Goal: Transaction & Acquisition: Purchase product/service

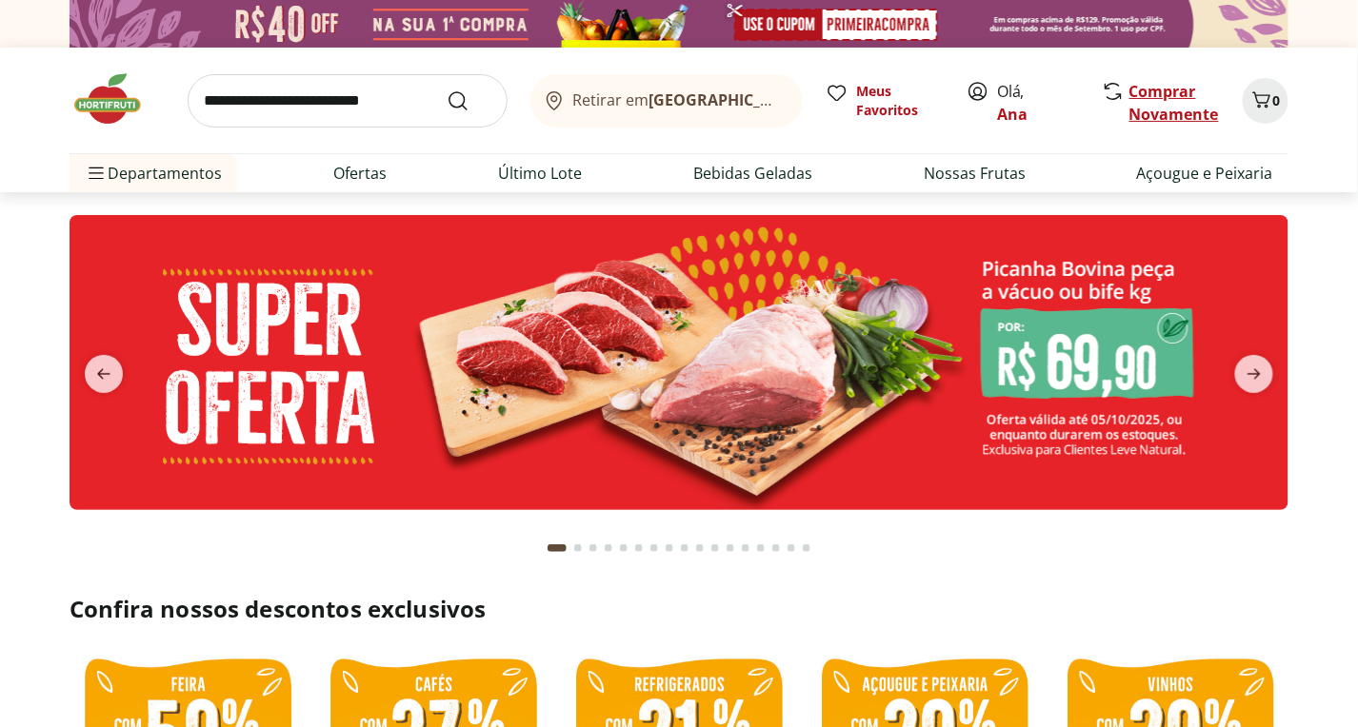
click at [1155, 88] on link "Comprar Novamente" at bounding box center [1174, 103] width 90 height 44
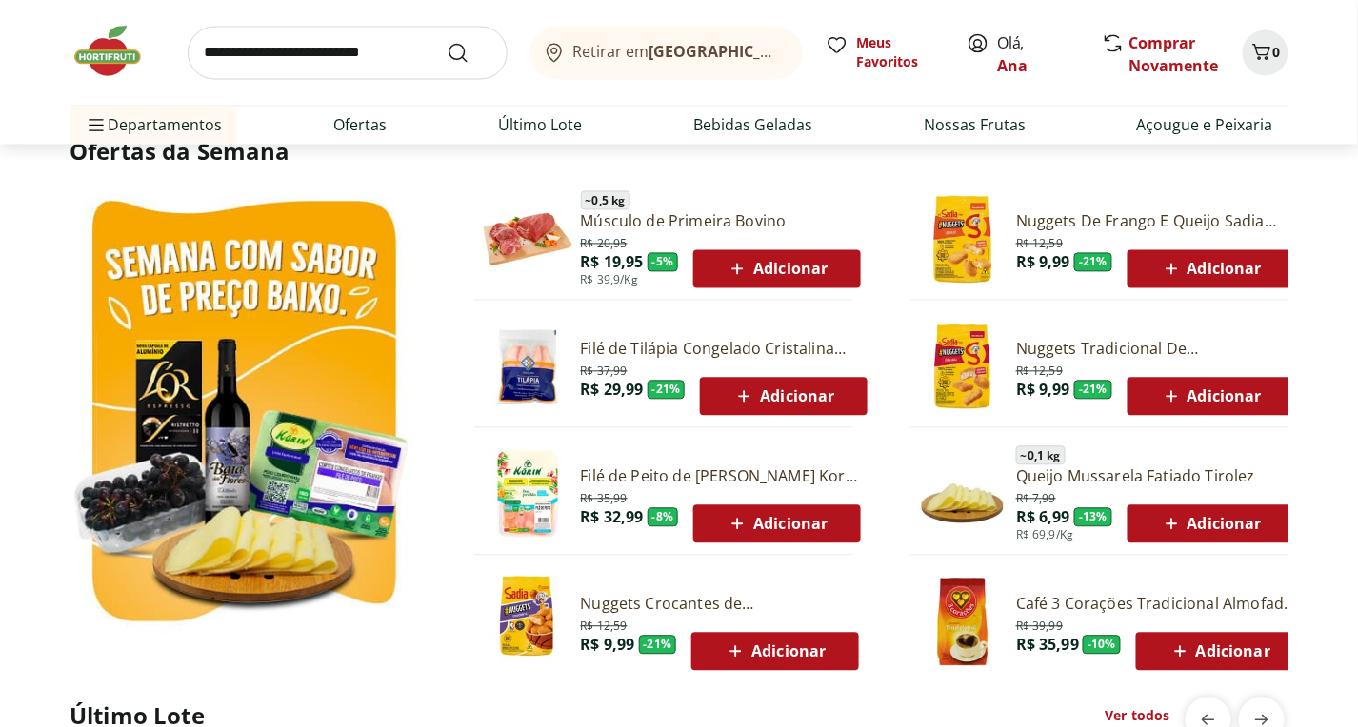
scroll to position [1373, 0]
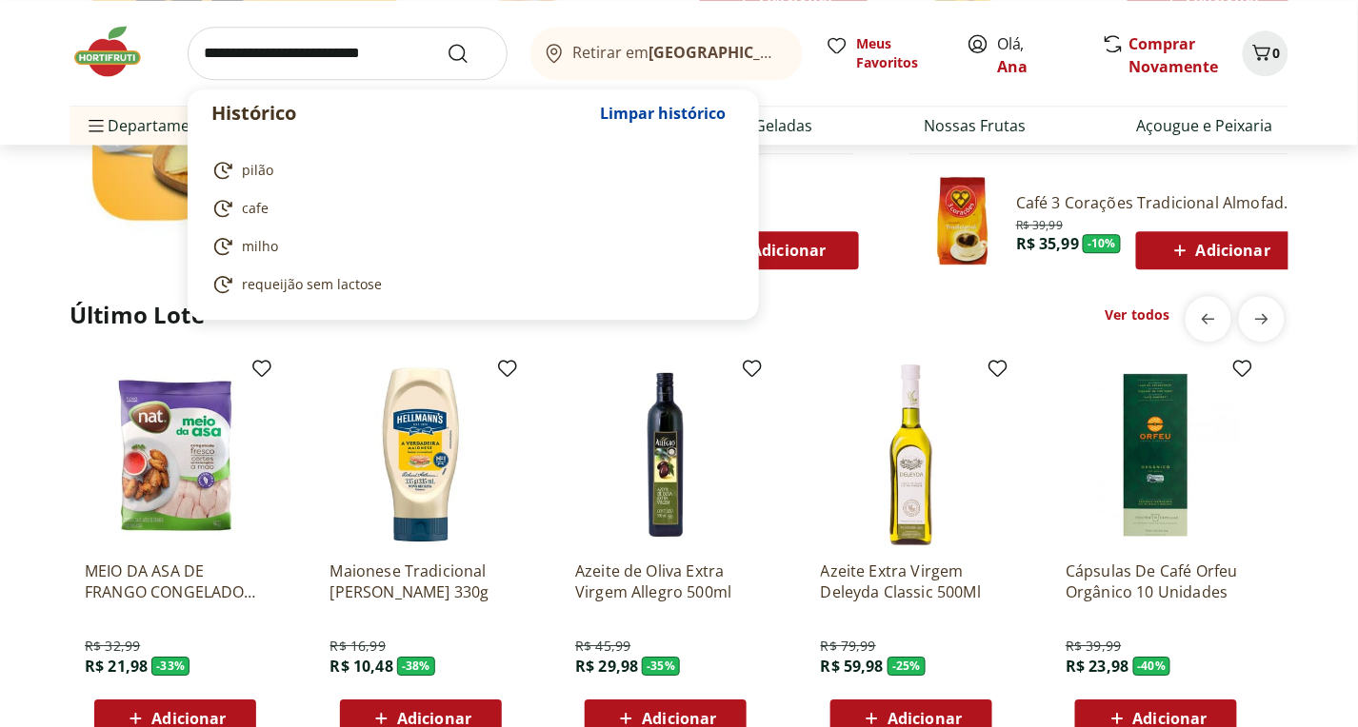
click at [404, 44] on input "search" at bounding box center [348, 53] width 320 height 53
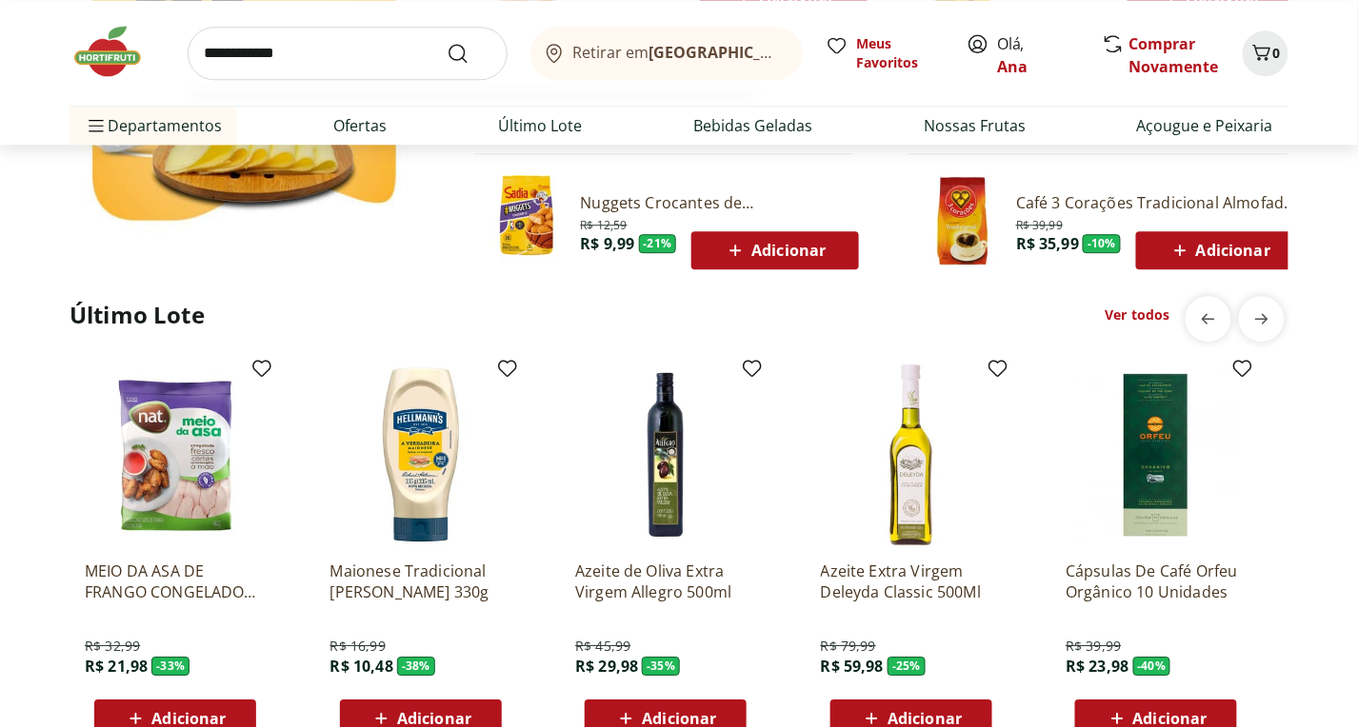
type input "**********"
click at [447, 42] on button "Submit Search" at bounding box center [470, 53] width 46 height 23
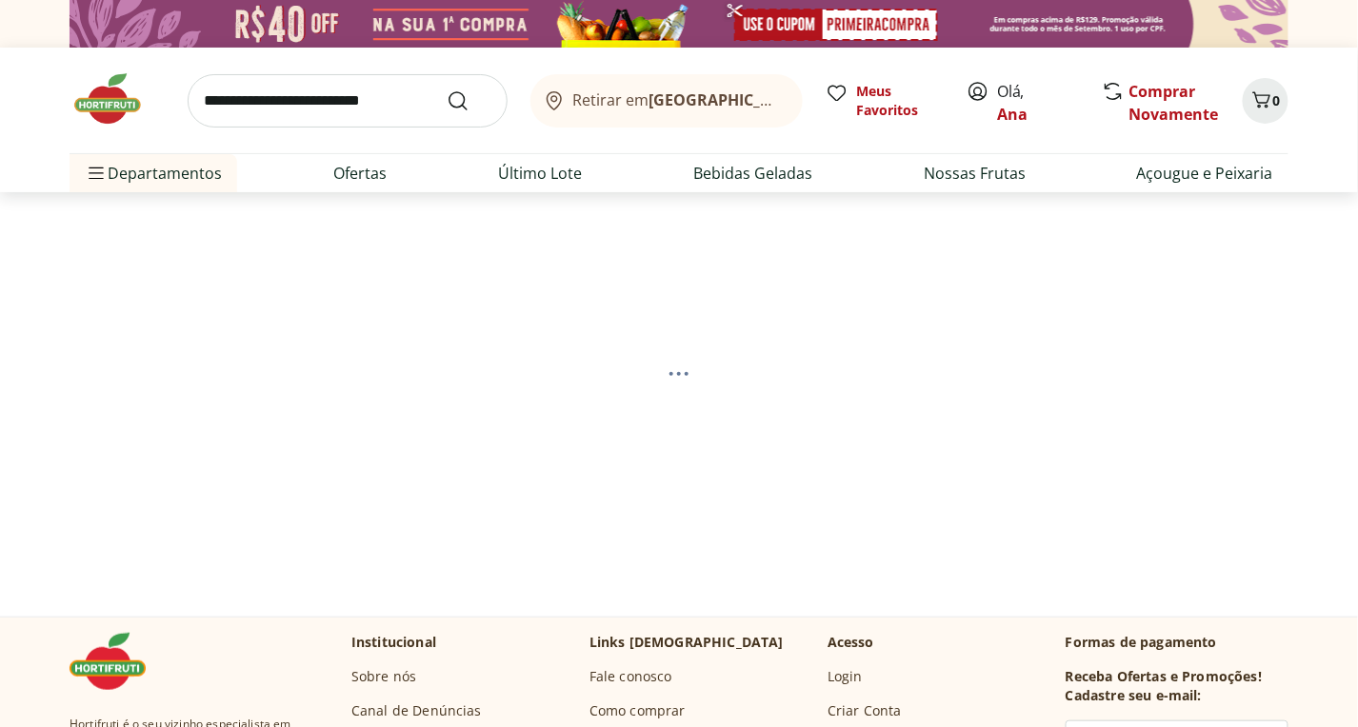
select select "**********"
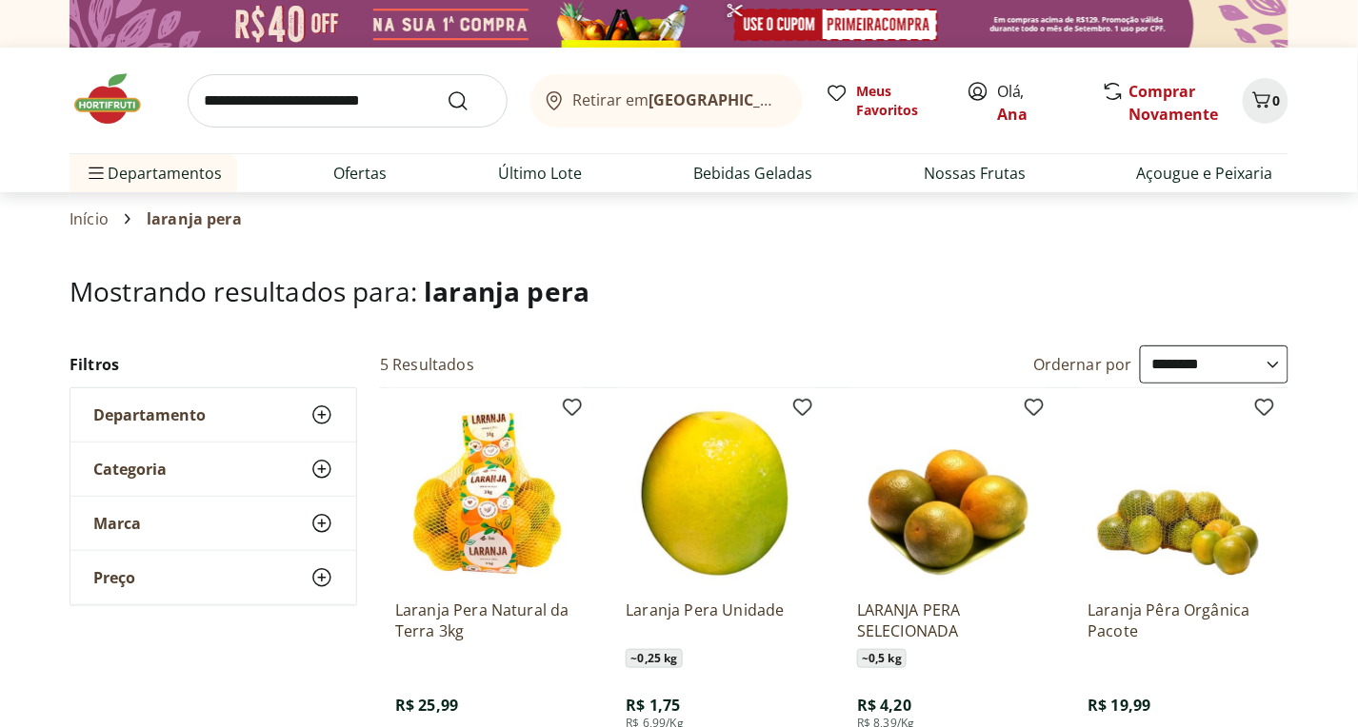
click at [486, 516] on img at bounding box center [485, 494] width 181 height 181
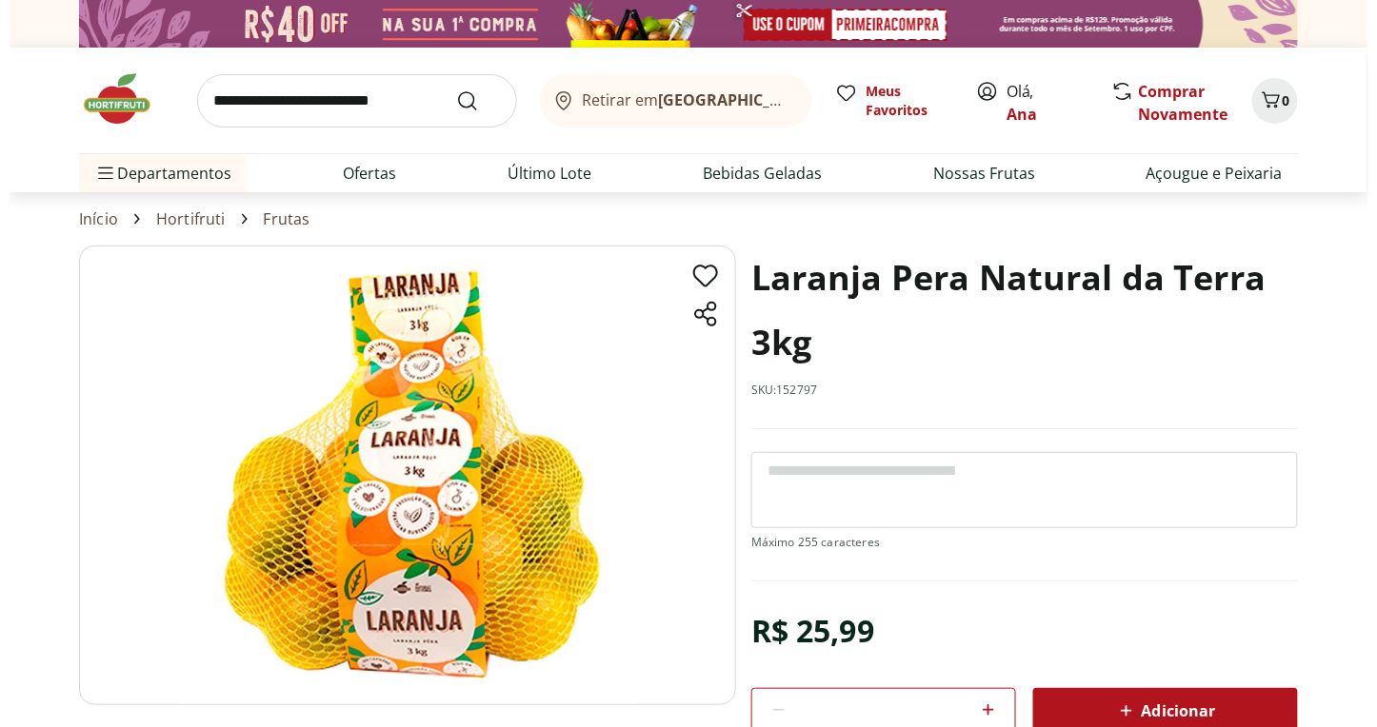
scroll to position [200, 0]
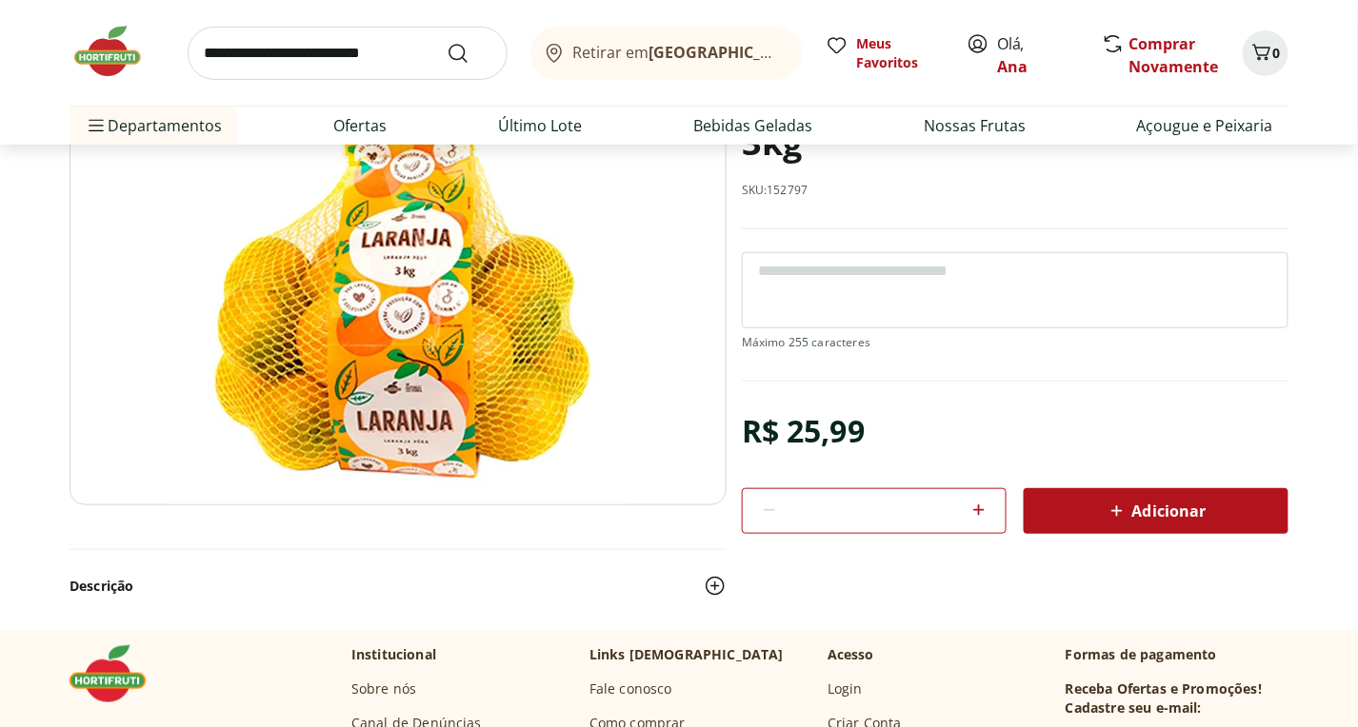
click at [980, 508] on icon at bounding box center [978, 510] width 23 height 23
type input "*"
click at [1232, 507] on div "Adicionar" at bounding box center [1156, 511] width 234 height 34
click at [1265, 55] on icon "Carrinho" at bounding box center [1261, 52] width 23 height 23
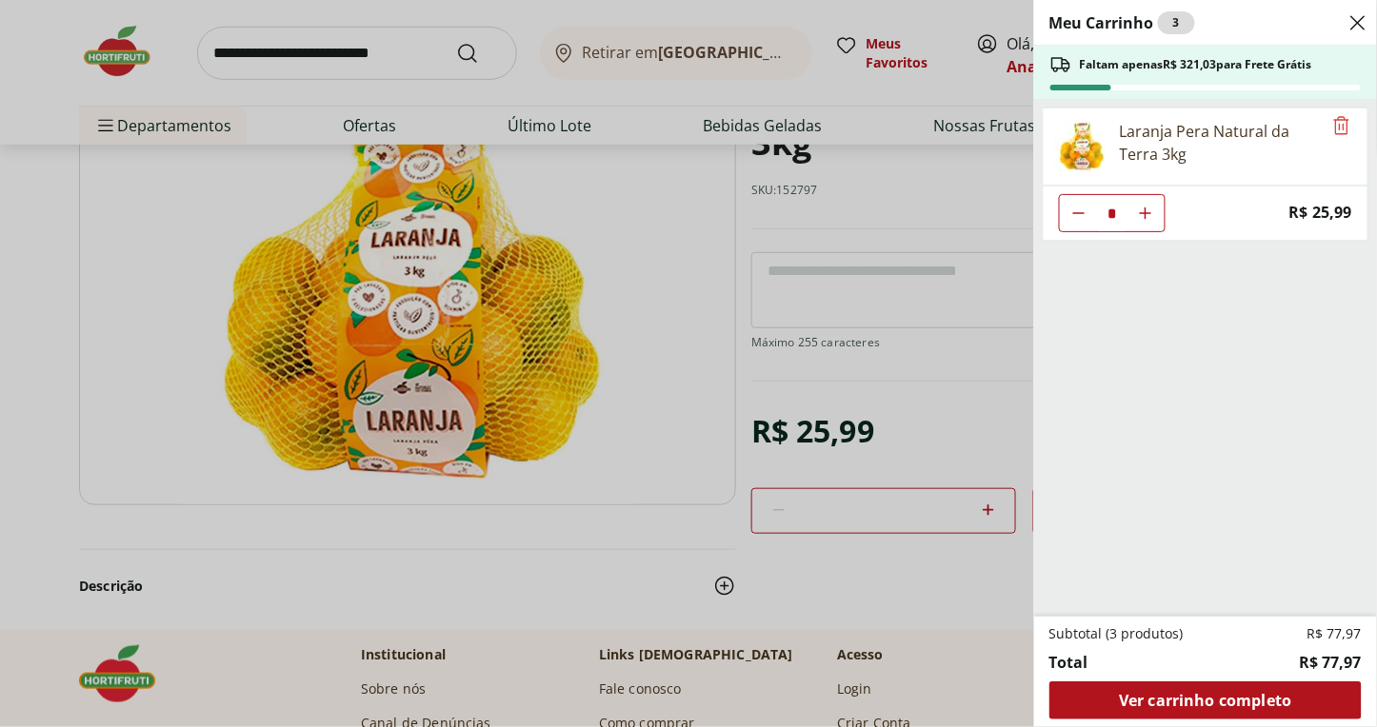
click at [1150, 213] on icon "Aumentar Quantidade" at bounding box center [1145, 213] width 15 height 15
type input "*"
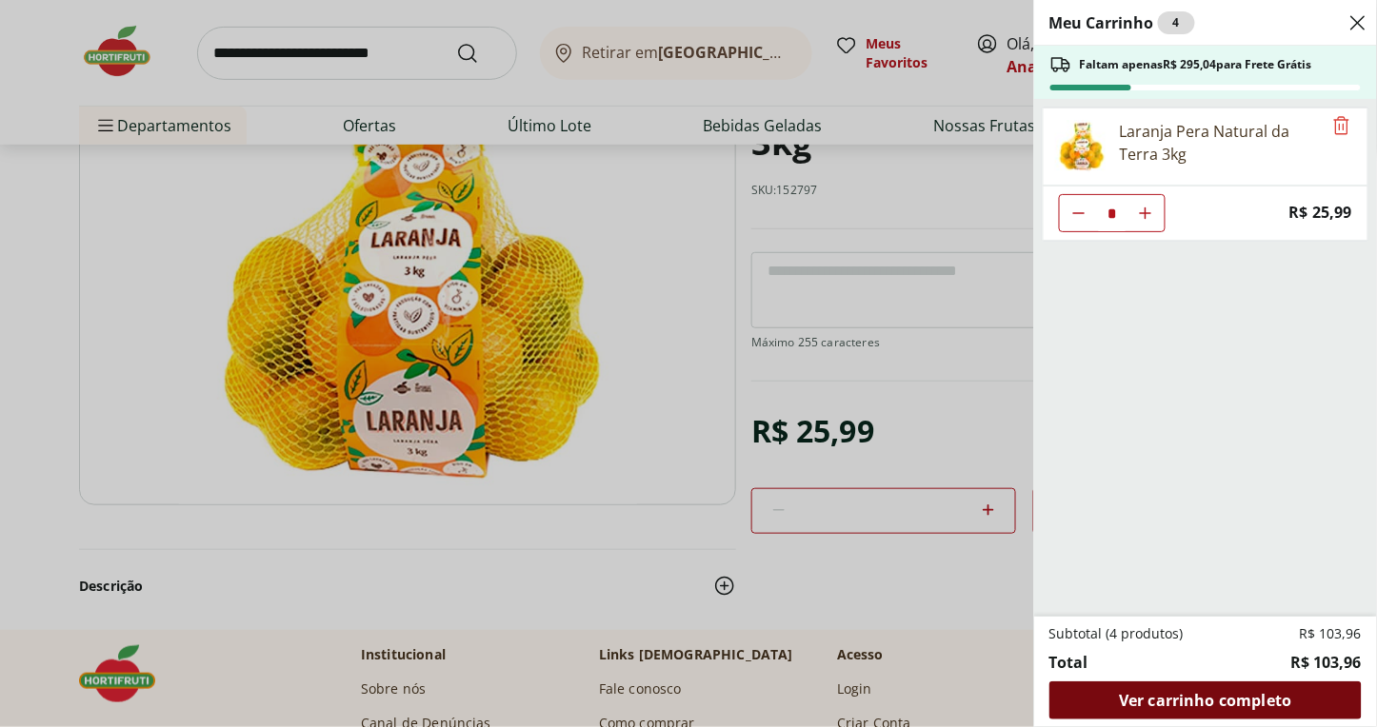
click at [1208, 694] on span "Ver carrinho completo" at bounding box center [1205, 700] width 172 height 15
